Goal: Transaction & Acquisition: Purchase product/service

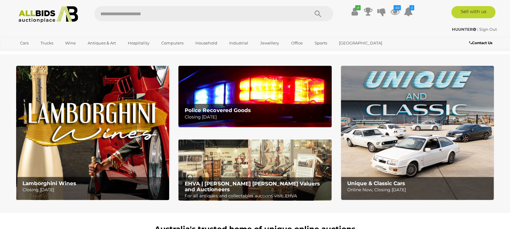
click at [261, 90] on img at bounding box center [254, 96] width 153 height 61
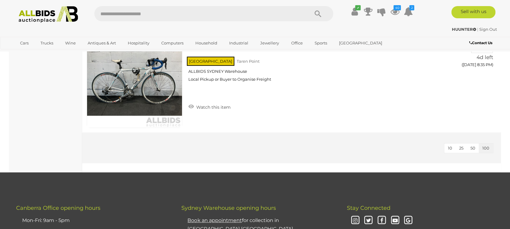
scroll to position [2265, 0]
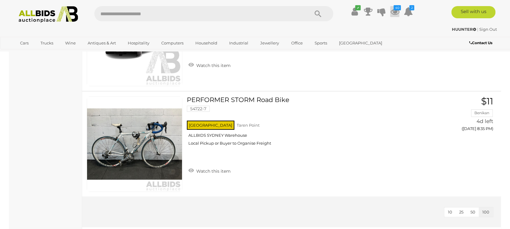
click at [393, 10] on icon at bounding box center [394, 11] width 9 height 11
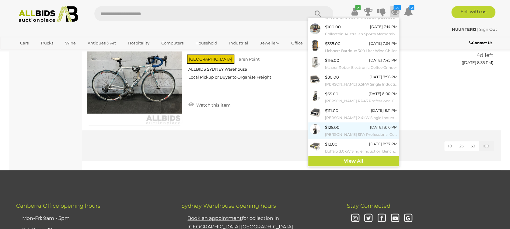
scroll to position [2468, 0]
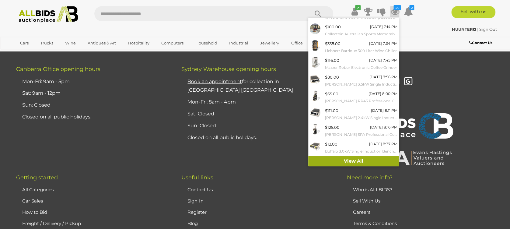
click at [364, 163] on link "View All" at bounding box center [353, 161] width 91 height 11
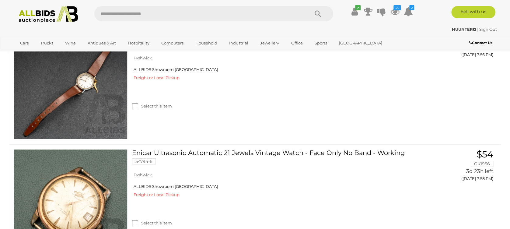
scroll to position [3532, 0]
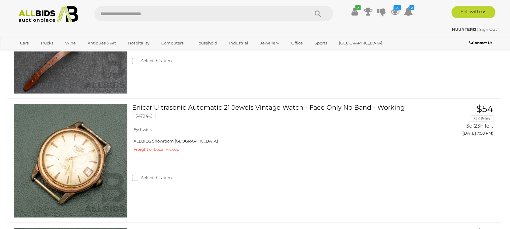
drag, startPoint x: 308, startPoint y: 73, endPoint x: 218, endPoint y: 92, distance: 92.3
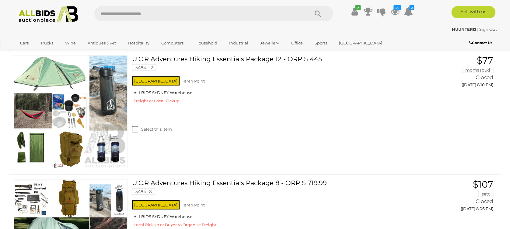
scroll to position [6293, 0]
